Goal: Transaction & Acquisition: Purchase product/service

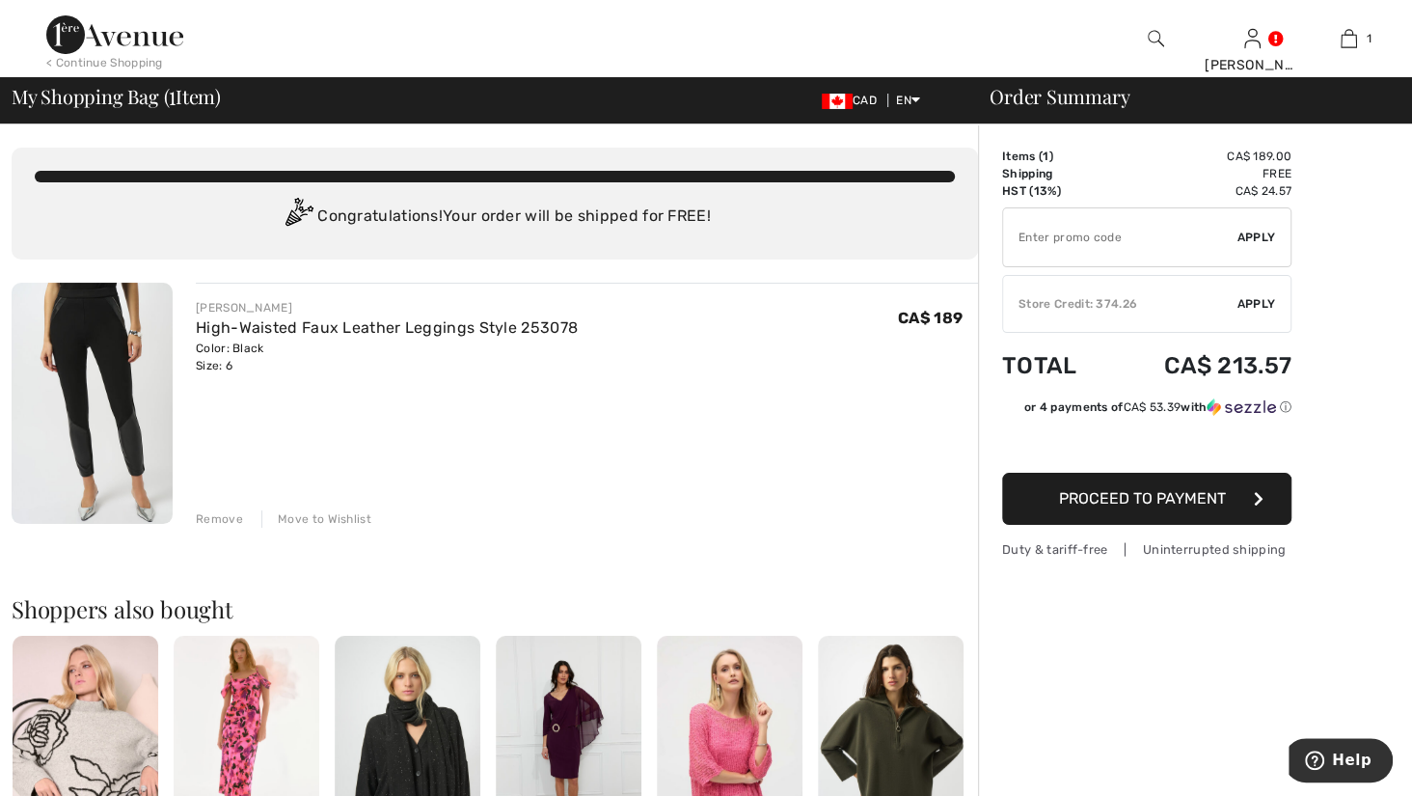
click at [1259, 312] on span "Apply" at bounding box center [1256, 303] width 39 height 17
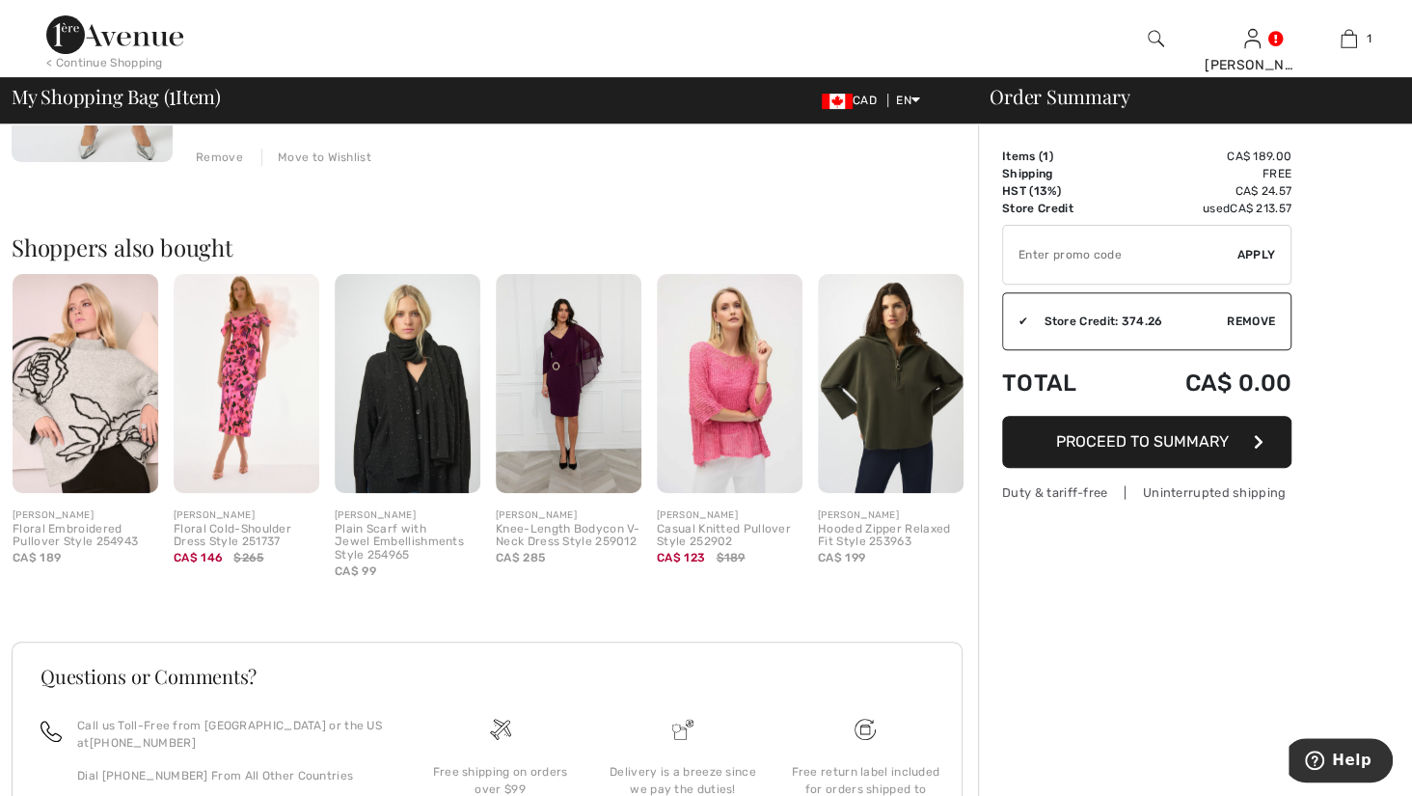
scroll to position [364, 0]
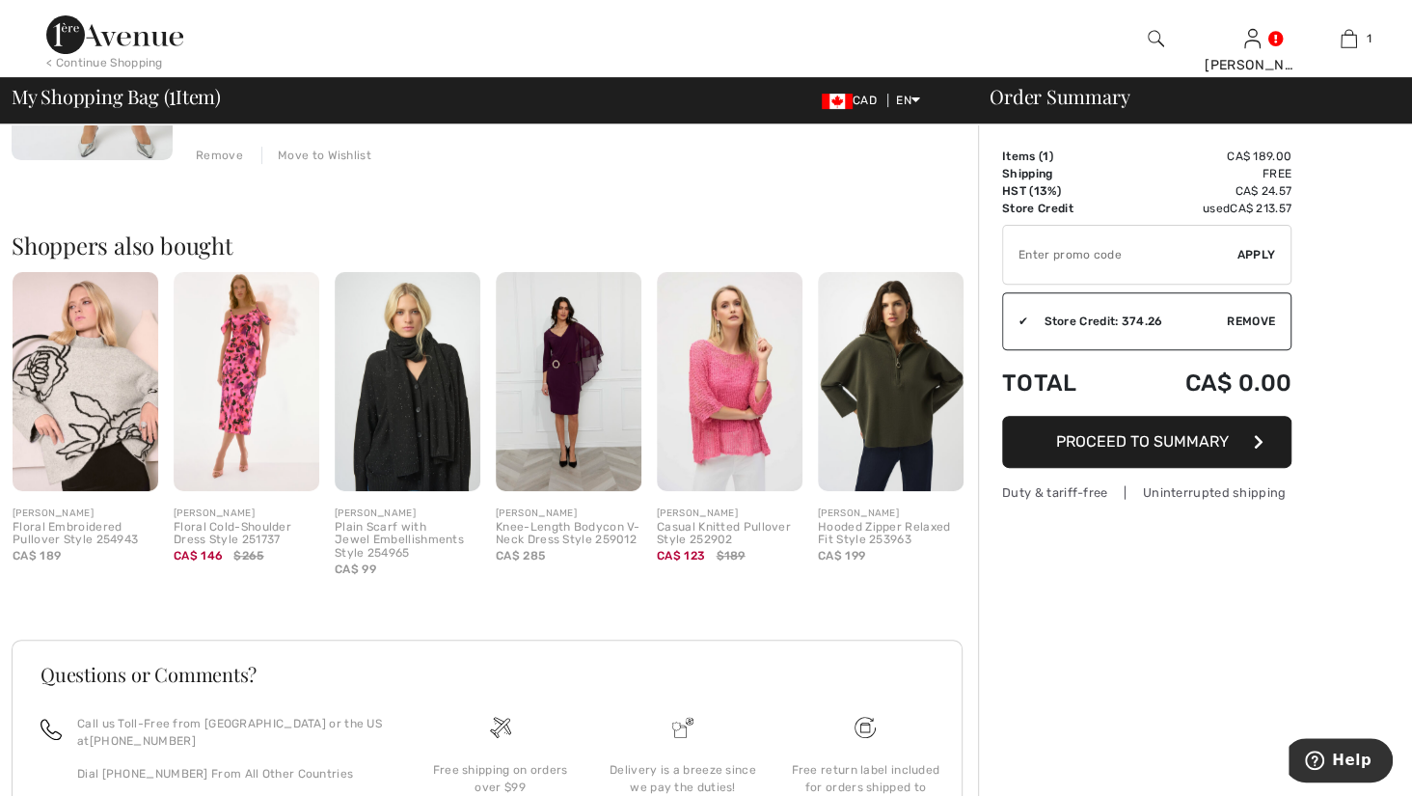
click at [1138, 468] on button "Proceed to Summary" at bounding box center [1146, 442] width 289 height 52
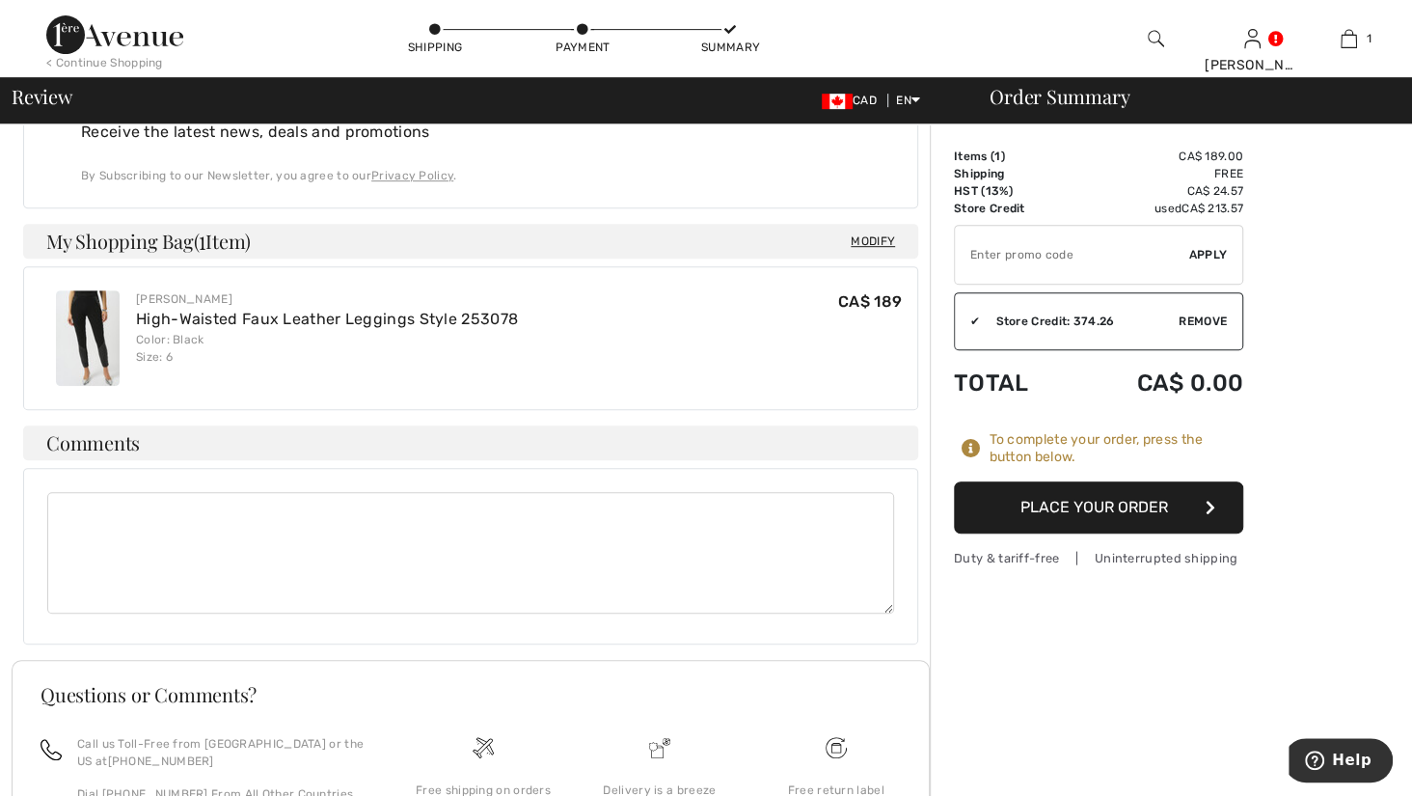
scroll to position [630, 0]
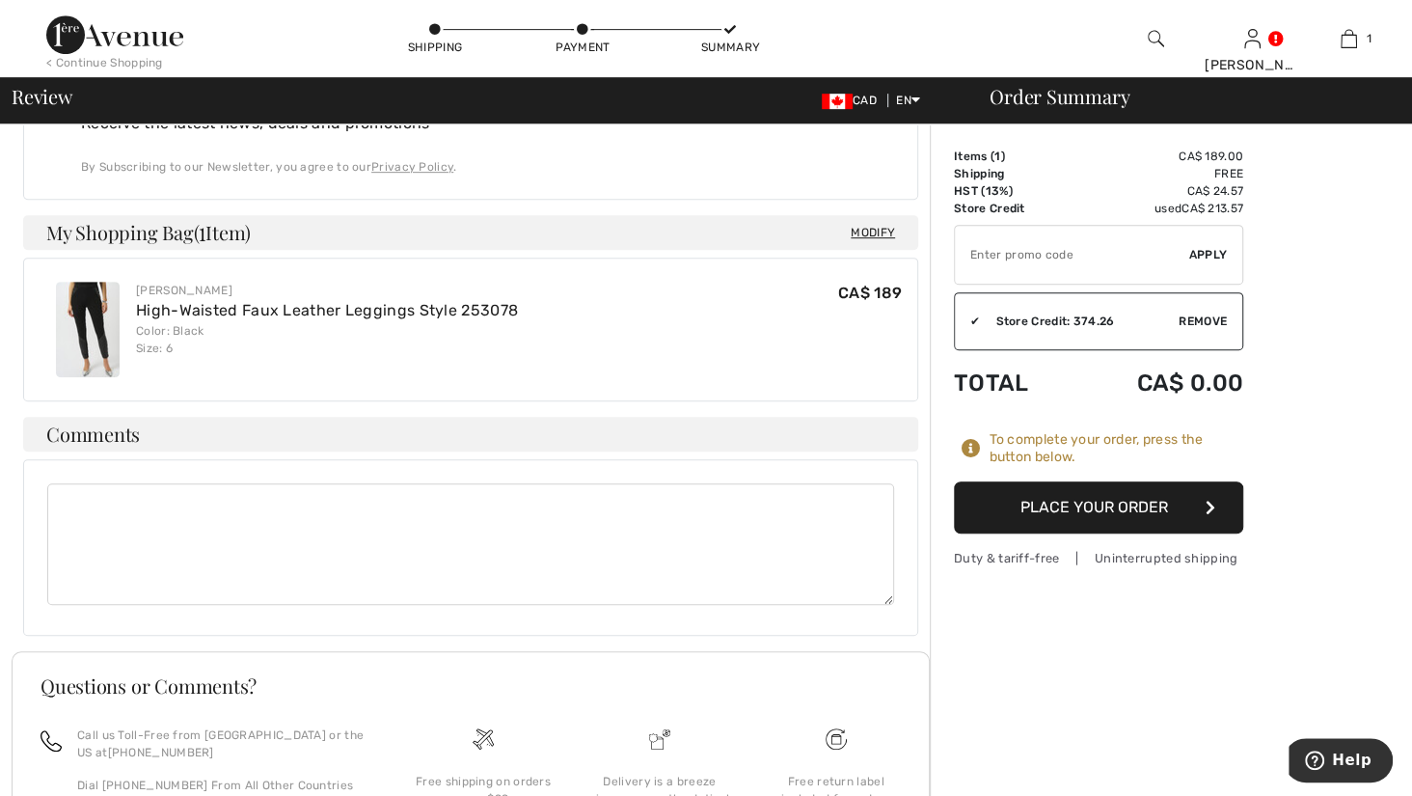
click at [1093, 528] on button "Place Your Order" at bounding box center [1098, 507] width 289 height 52
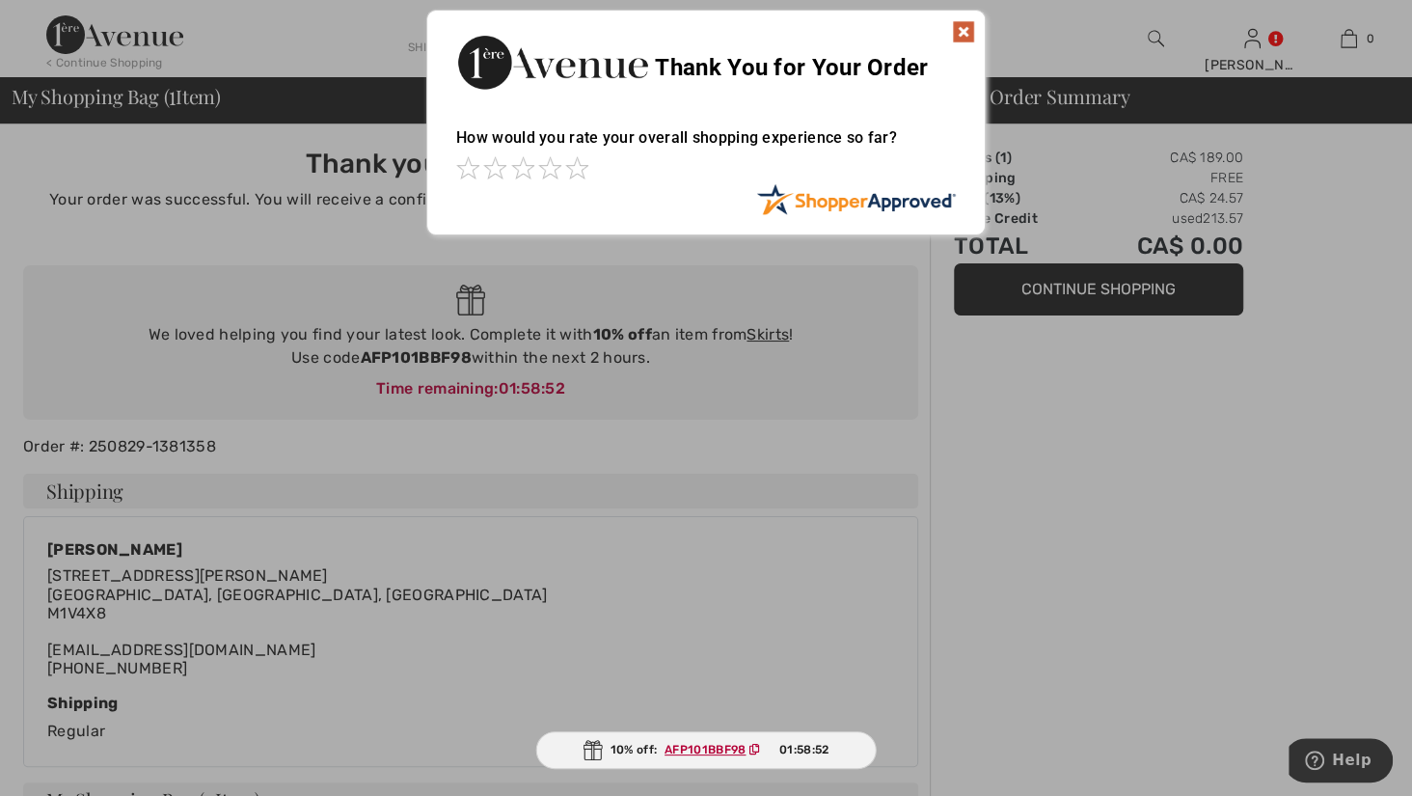
click at [962, 18] on div "Thank You for Your Order" at bounding box center [705, 60] width 557 height 98
click at [962, 28] on img at bounding box center [963, 31] width 23 height 23
